Goal: Check status: Check status

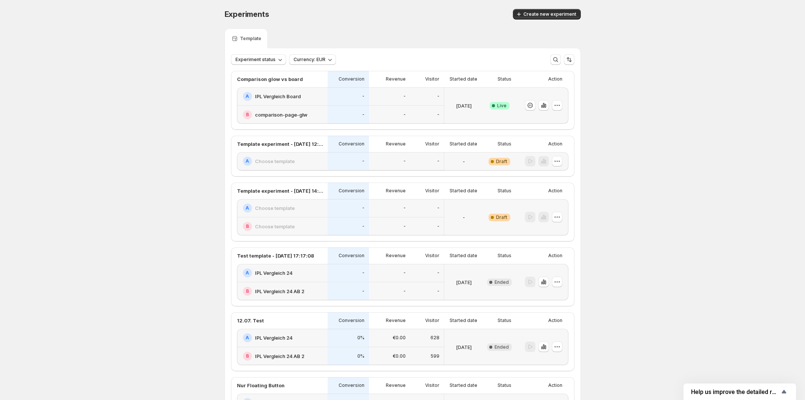
click at [288, 99] on h2 "IPL Vergleich Board" at bounding box center [278, 96] width 46 height 7
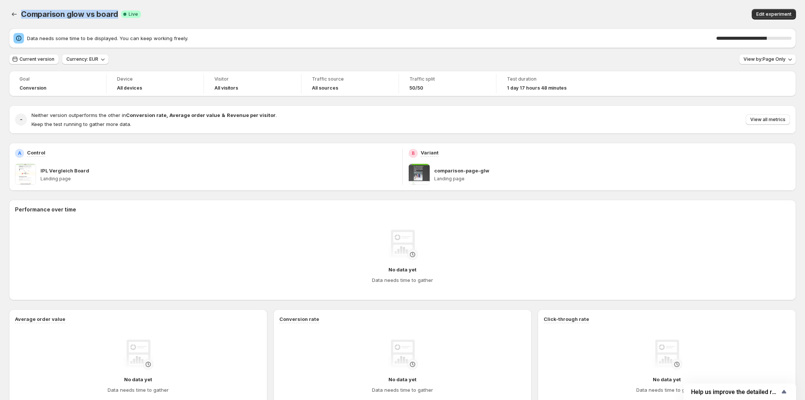
drag, startPoint x: 21, startPoint y: 13, endPoint x: 114, endPoint y: 16, distance: 92.2
click at [114, 14] on span "Comparison glow vs board" at bounding box center [69, 14] width 97 height 9
copy span "Comparison glow vs board"
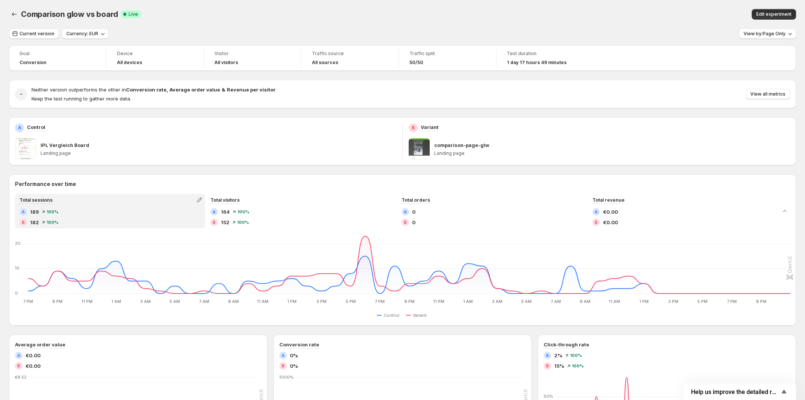
drag, startPoint x: 243, startPoint y: 21, endPoint x: 619, endPoint y: 43, distance: 376.6
click at [246, 21] on div "Comparison glow vs board. This page is ready Comparison glow vs board Success C…" at bounding box center [402, 14] width 787 height 28
click at [772, 35] on span "View by: Page Only" at bounding box center [764, 34] width 42 height 6
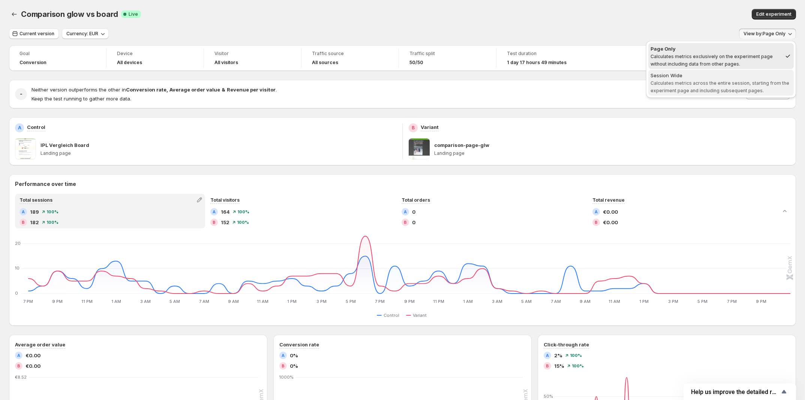
click at [710, 87] on span "Session Wide Calculates metrics across the entire session, starting from the ex…" at bounding box center [720, 83] width 141 height 22
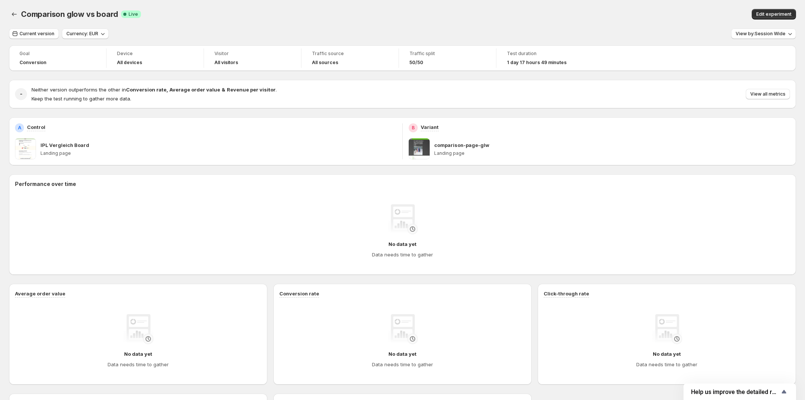
drag, startPoint x: 533, startPoint y: 28, endPoint x: 263, endPoint y: 56, distance: 271.3
click at [533, 28] on div "Current version Currency: EUR View by: Session Wide" at bounding box center [402, 33] width 787 height 11
click at [42, 37] on button "Current version" at bounding box center [34, 33] width 50 height 10
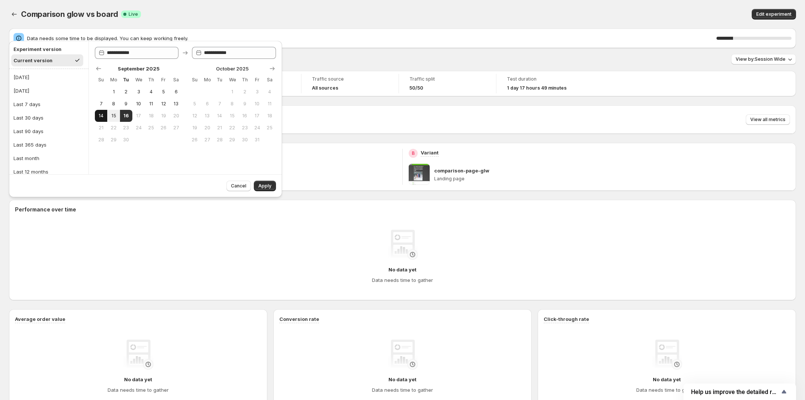
click at [103, 115] on span "14" at bounding box center [101, 116] width 6 height 6
type input "**********"
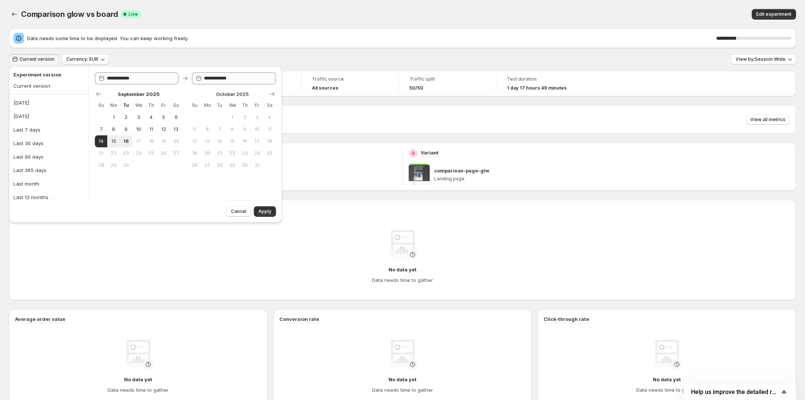
click at [267, 213] on span "Apply" at bounding box center [264, 211] width 13 height 6
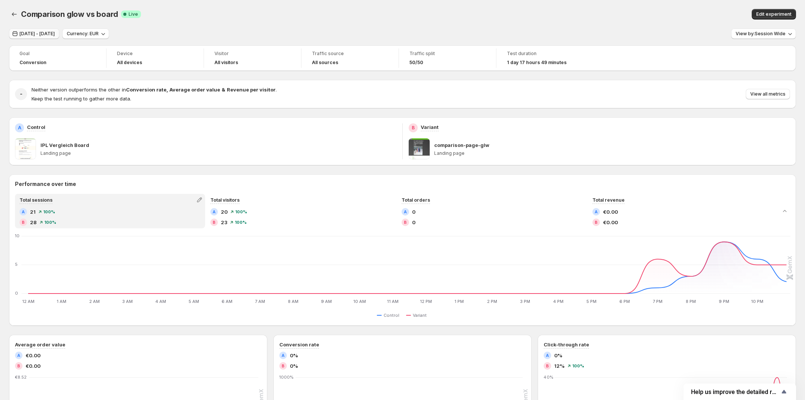
click at [20, 35] on span "Sep 14, 2025 - Sep 14, 2025" at bounding box center [36, 34] width 35 height 6
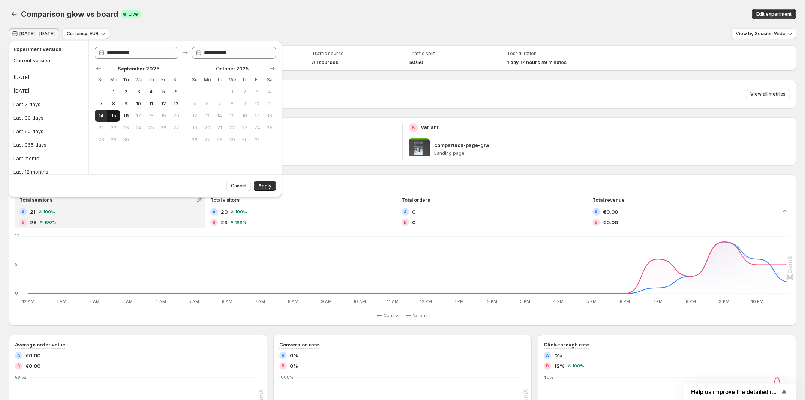
click at [112, 110] on button "15" at bounding box center [113, 116] width 12 height 12
type input "**********"
click at [263, 185] on span "Apply" at bounding box center [264, 186] width 13 height 6
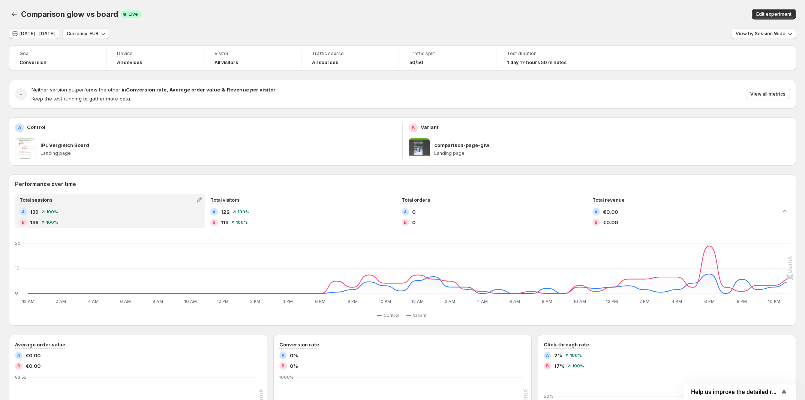
scroll to position [264, 0]
